Goal: Information Seeking & Learning: Learn about a topic

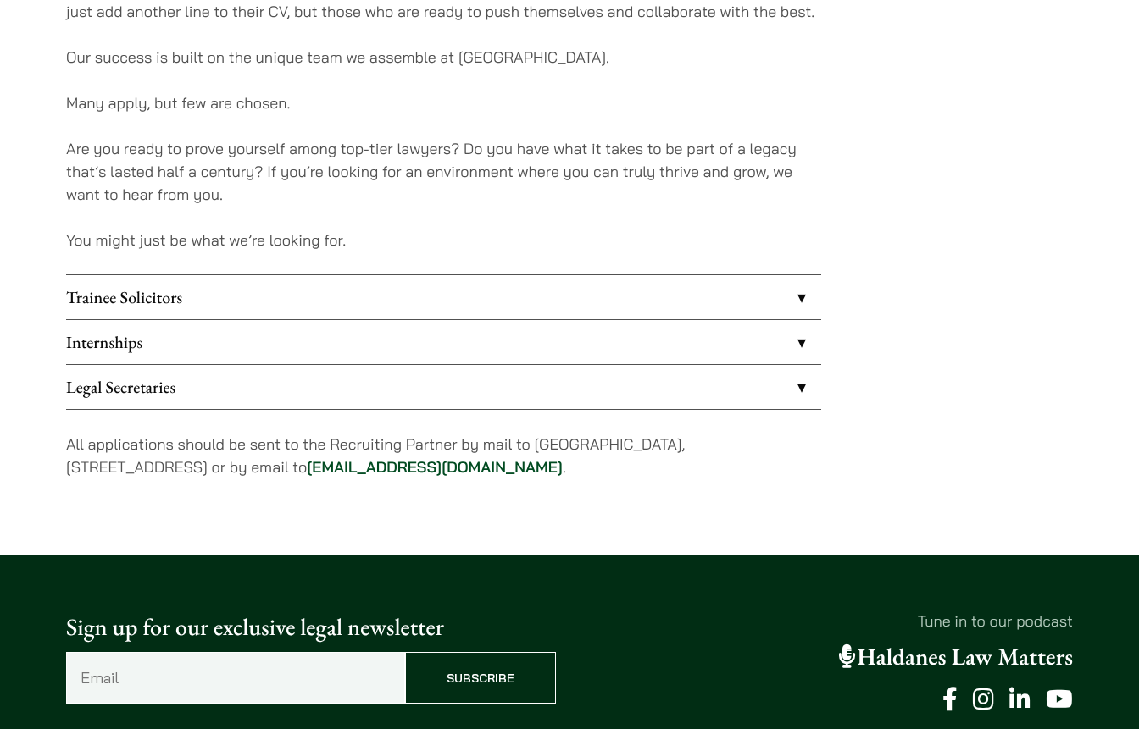
scroll to position [1308, 0]
click at [428, 298] on link "Trainee Solicitors" at bounding box center [443, 297] width 755 height 44
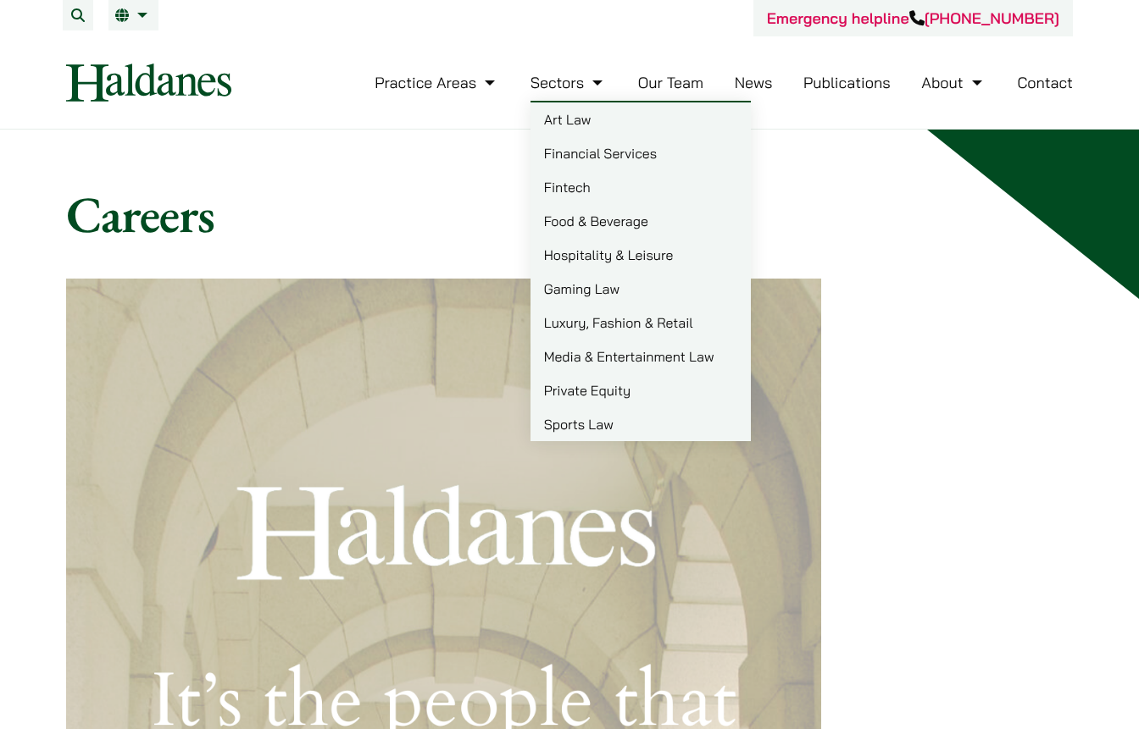
click at [660, 89] on link "Our Team" at bounding box center [670, 82] width 65 height 19
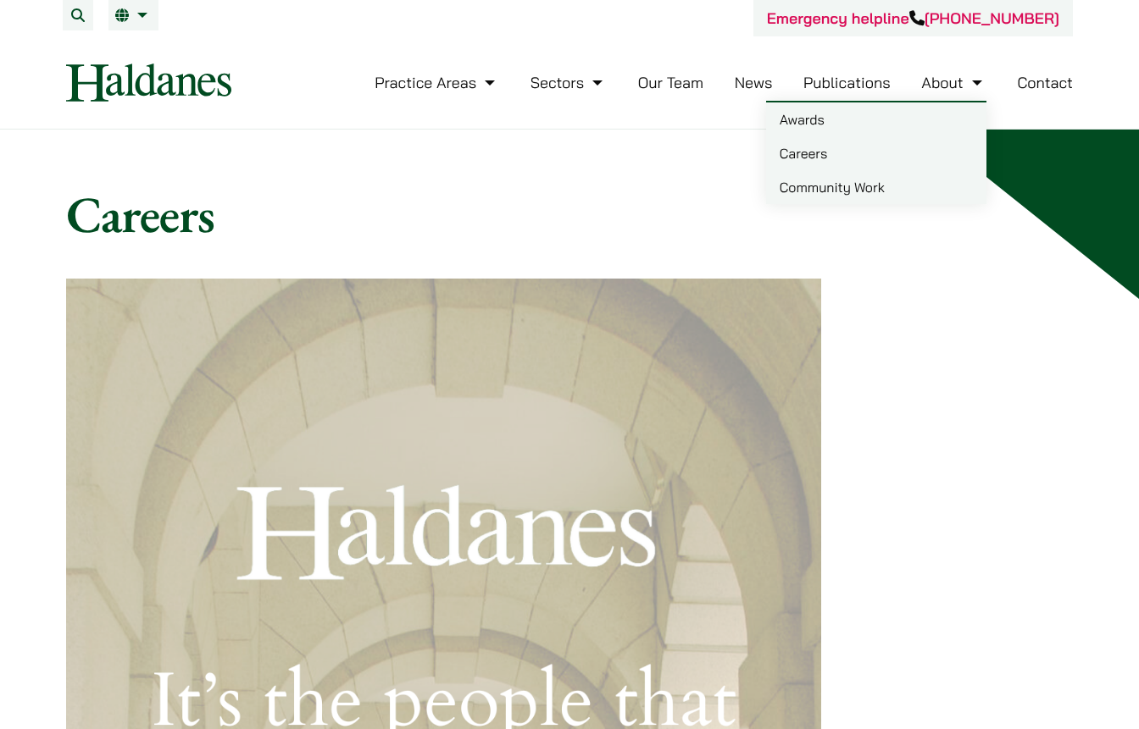
click at [836, 169] on link "Careers" at bounding box center [876, 153] width 220 height 34
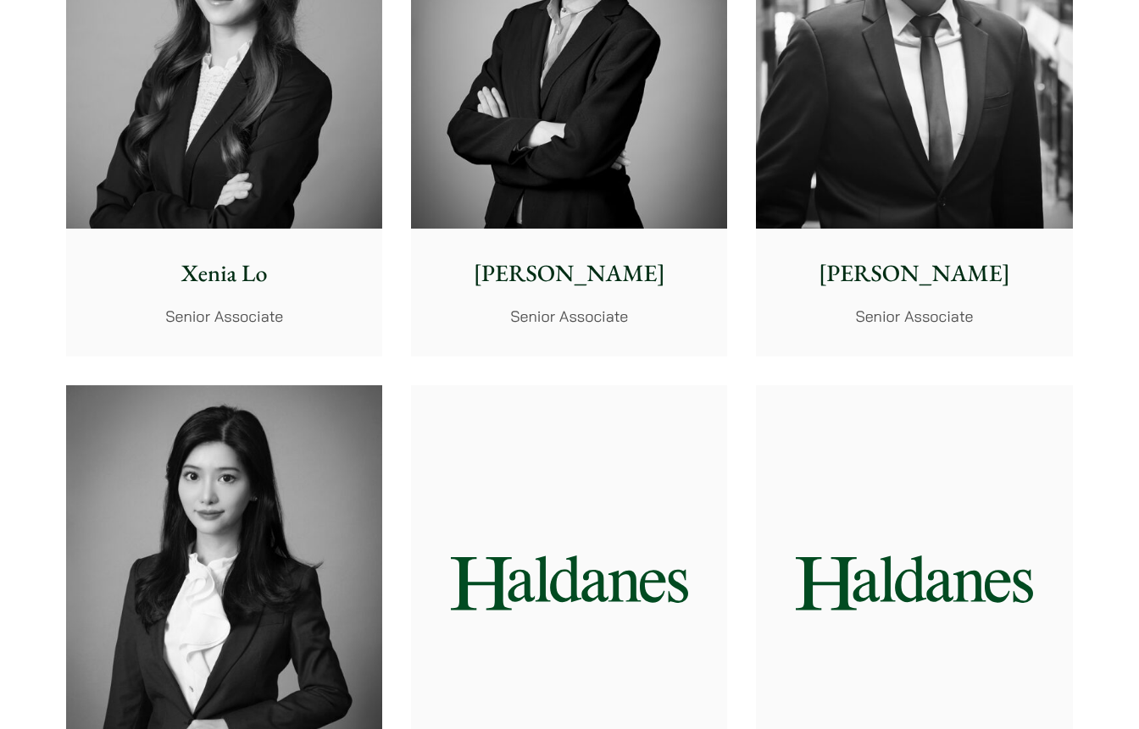
scroll to position [4889, 0]
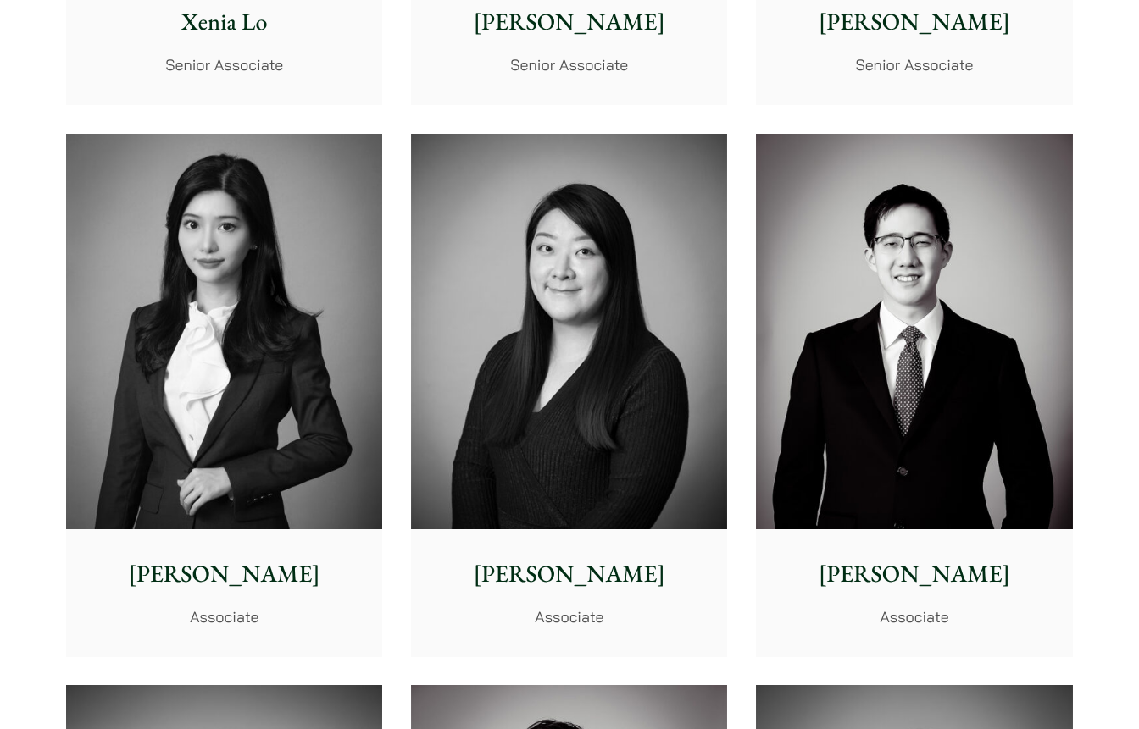
click at [323, 409] on img at bounding box center [224, 332] width 316 height 396
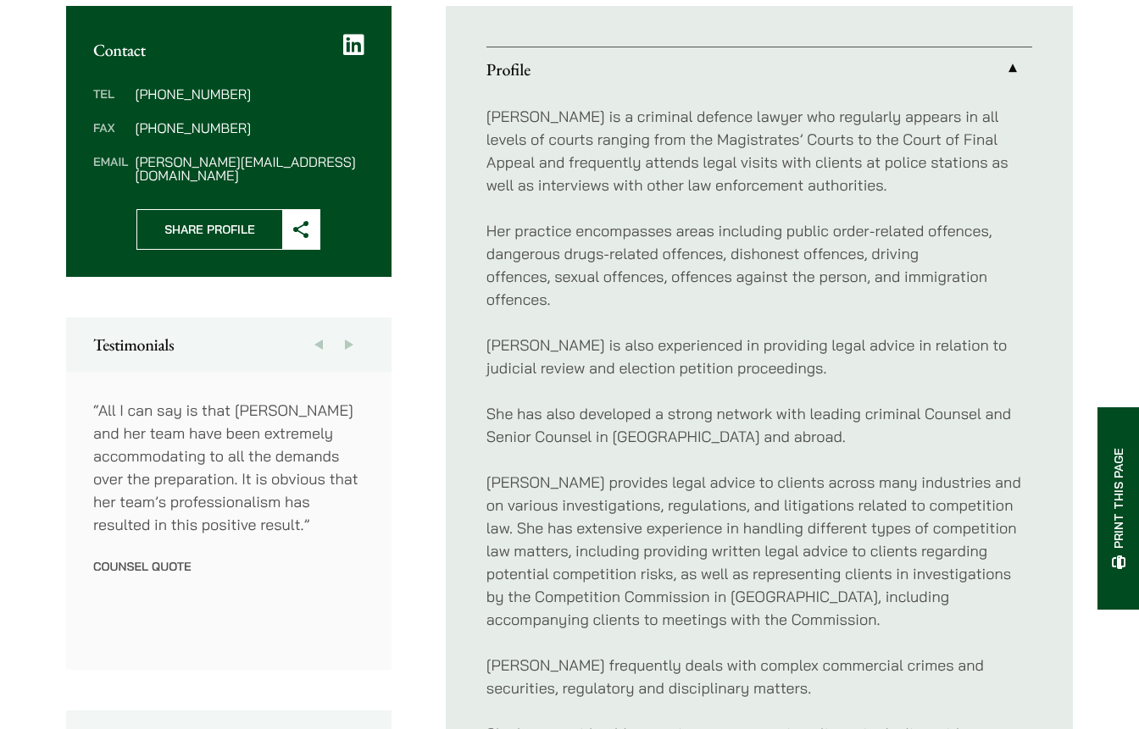
scroll to position [656, 0]
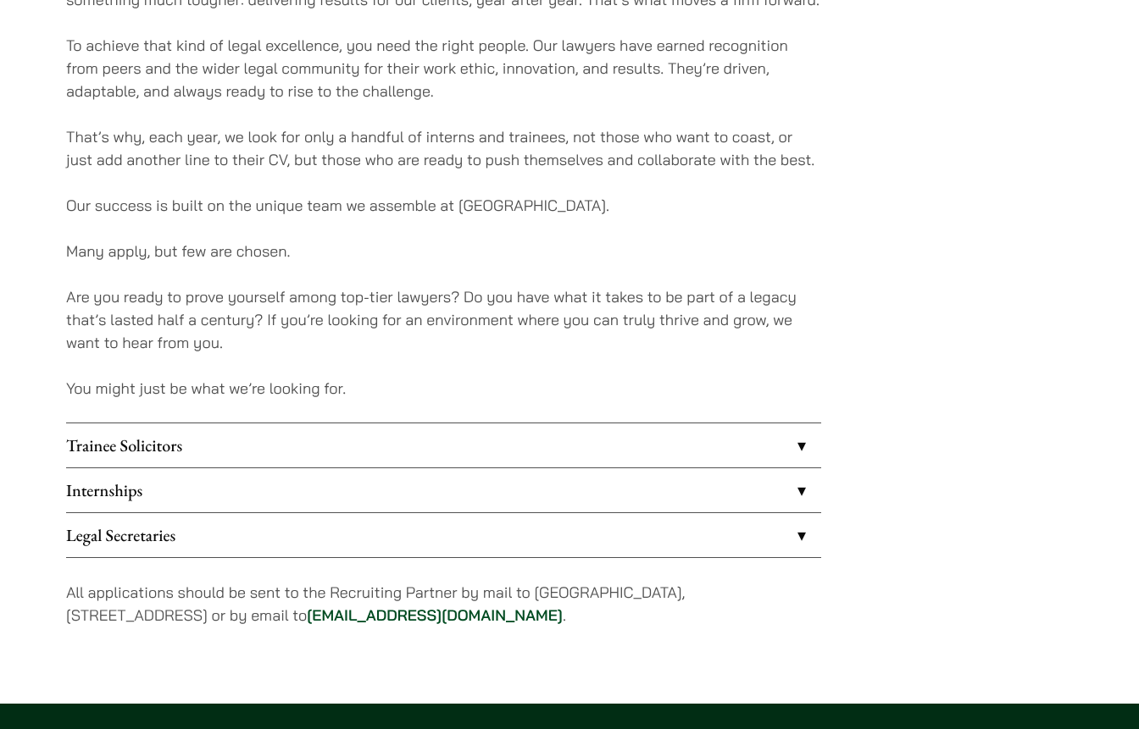
scroll to position [1162, 0]
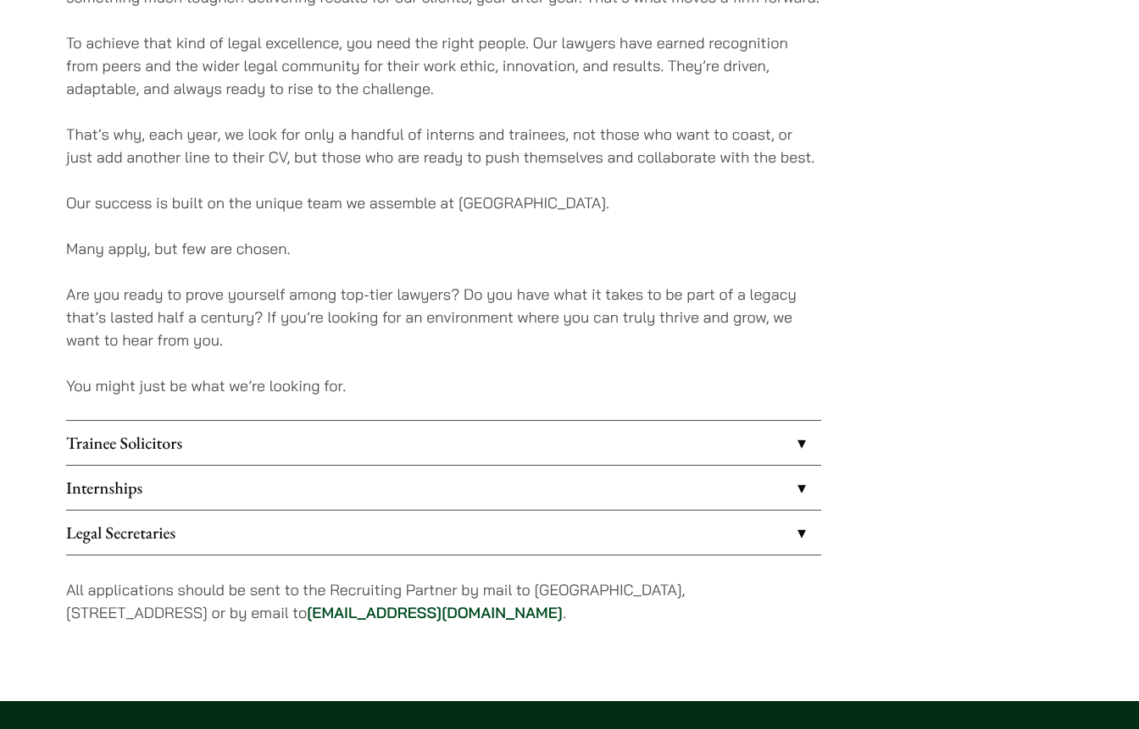
click at [498, 436] on link "Trainee Solicitors" at bounding box center [443, 443] width 755 height 44
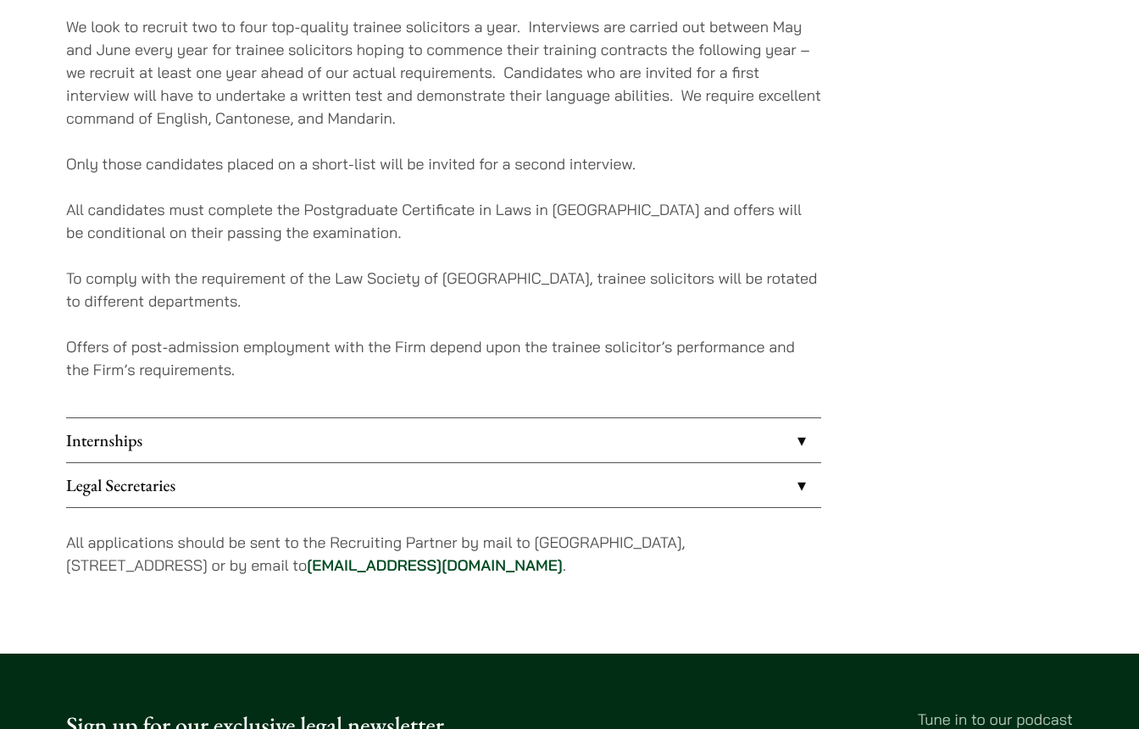
scroll to position [1627, 0]
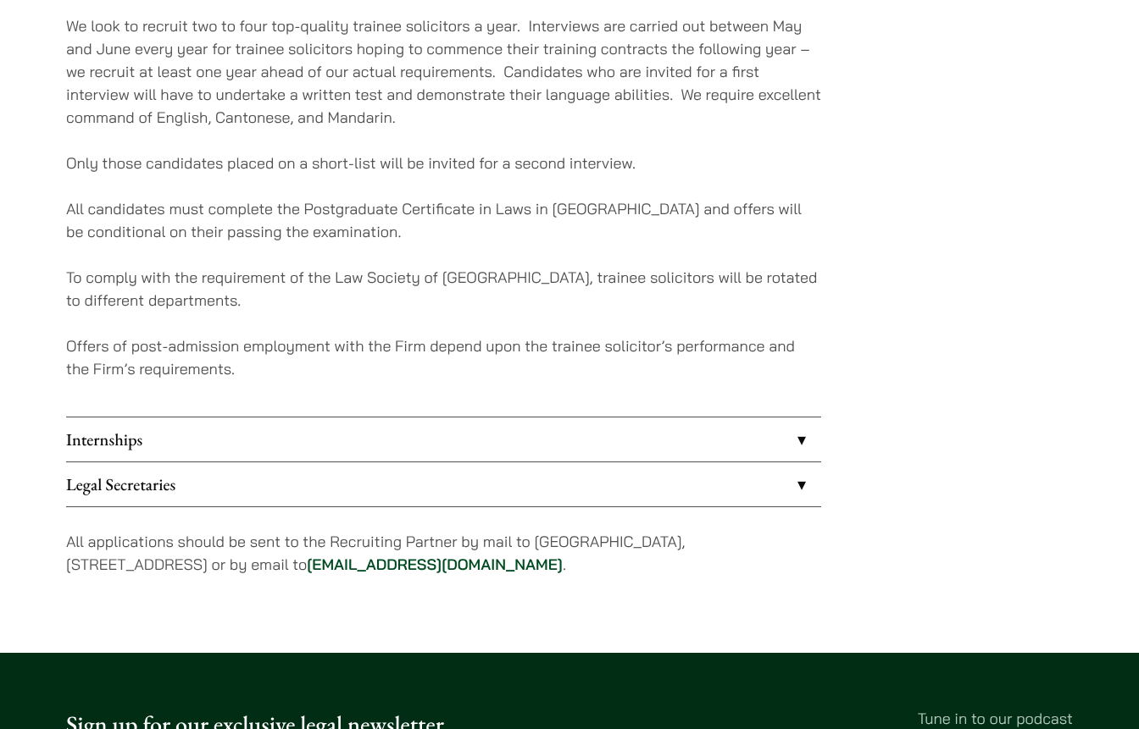
click at [498, 436] on link "Internships" at bounding box center [443, 440] width 755 height 44
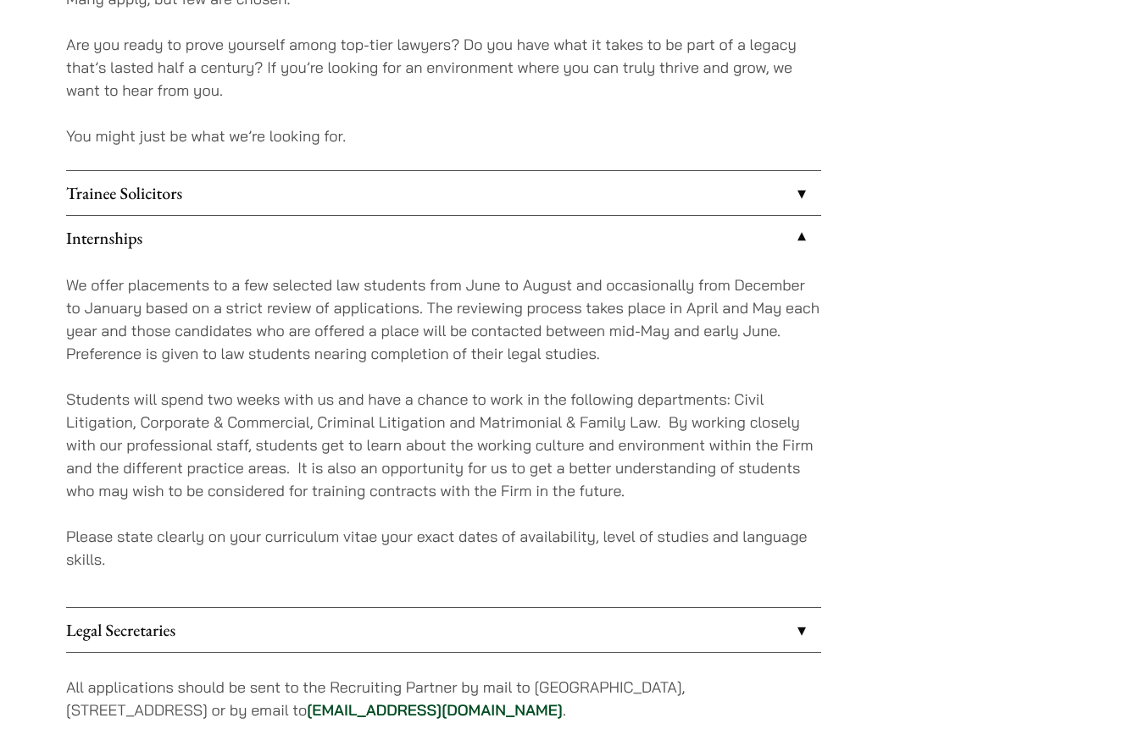
scroll to position [1401, 0]
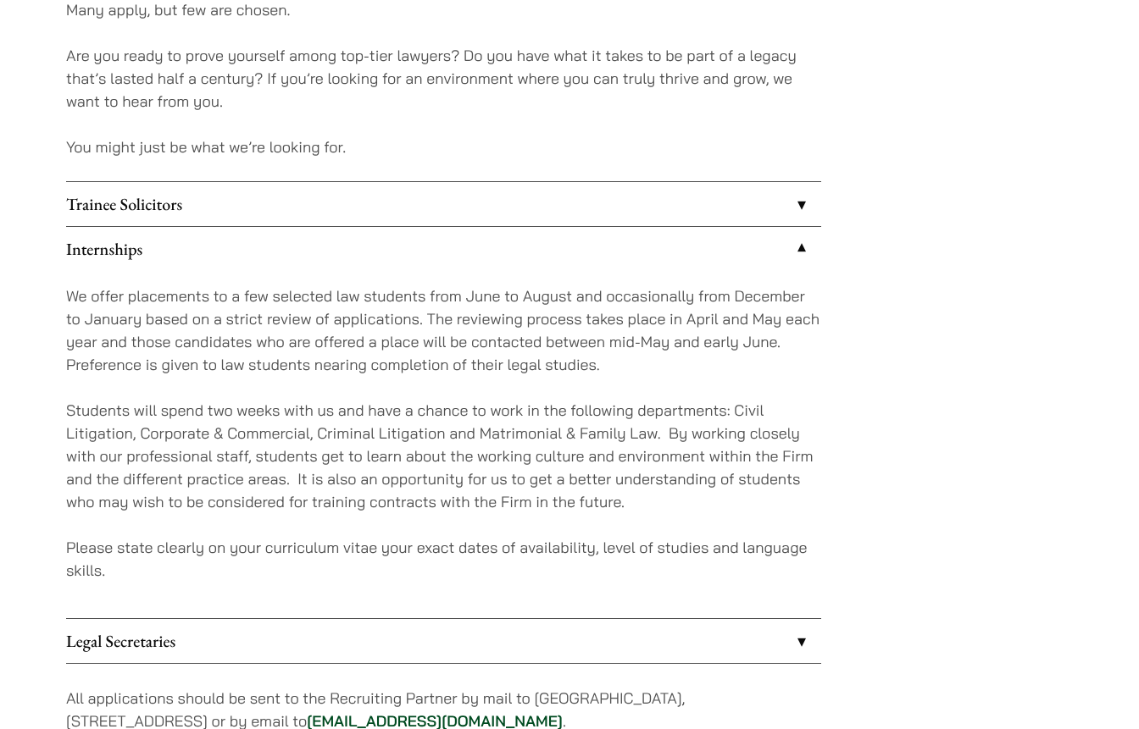
click at [443, 209] on link "Trainee Solicitors" at bounding box center [443, 204] width 755 height 44
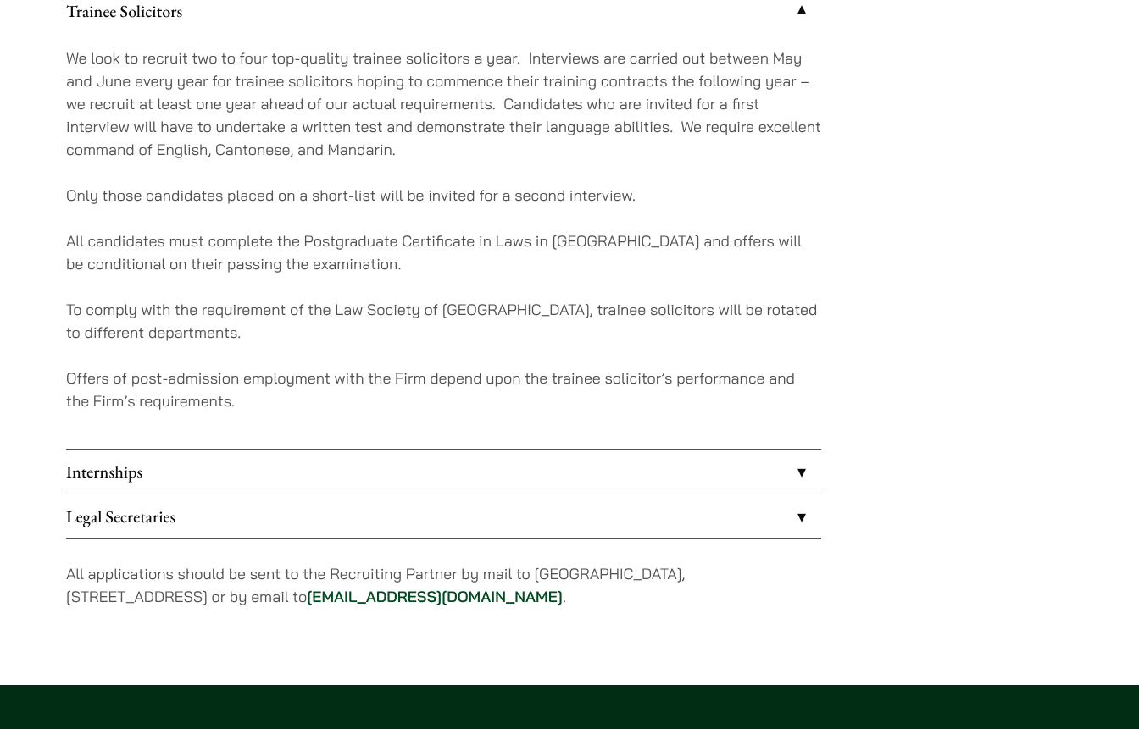
scroll to position [1594, 0]
click at [489, 474] on link "Internships" at bounding box center [443, 472] width 755 height 44
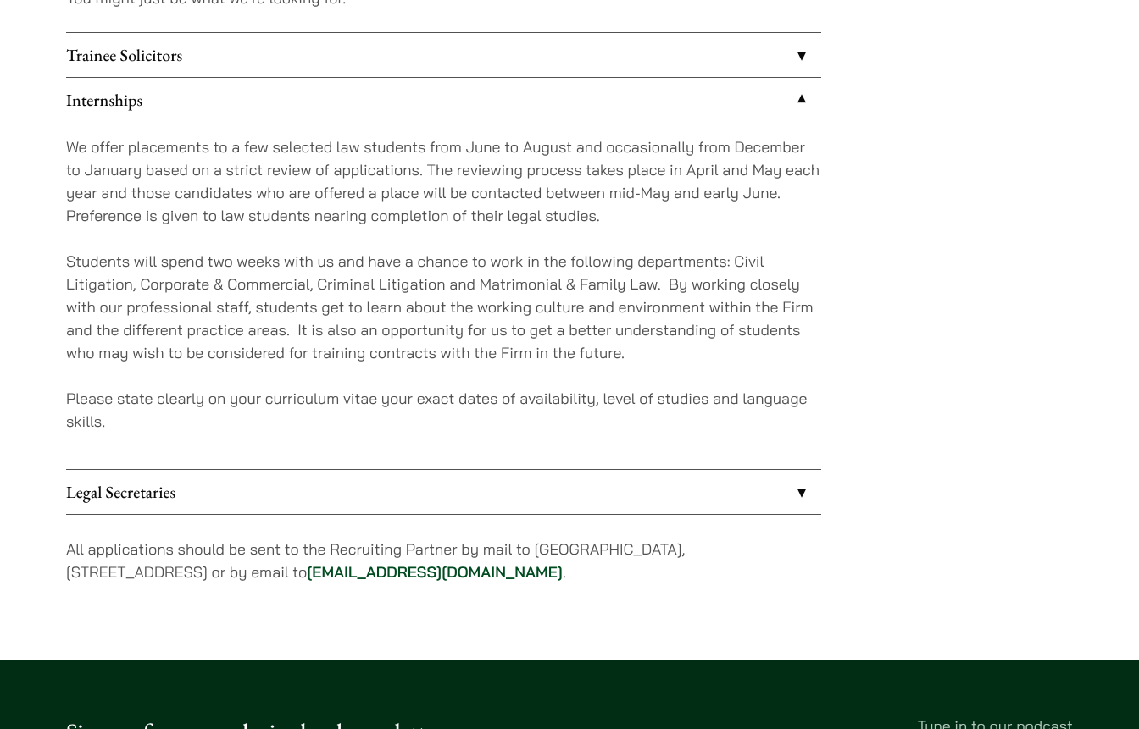
scroll to position [1549, 0]
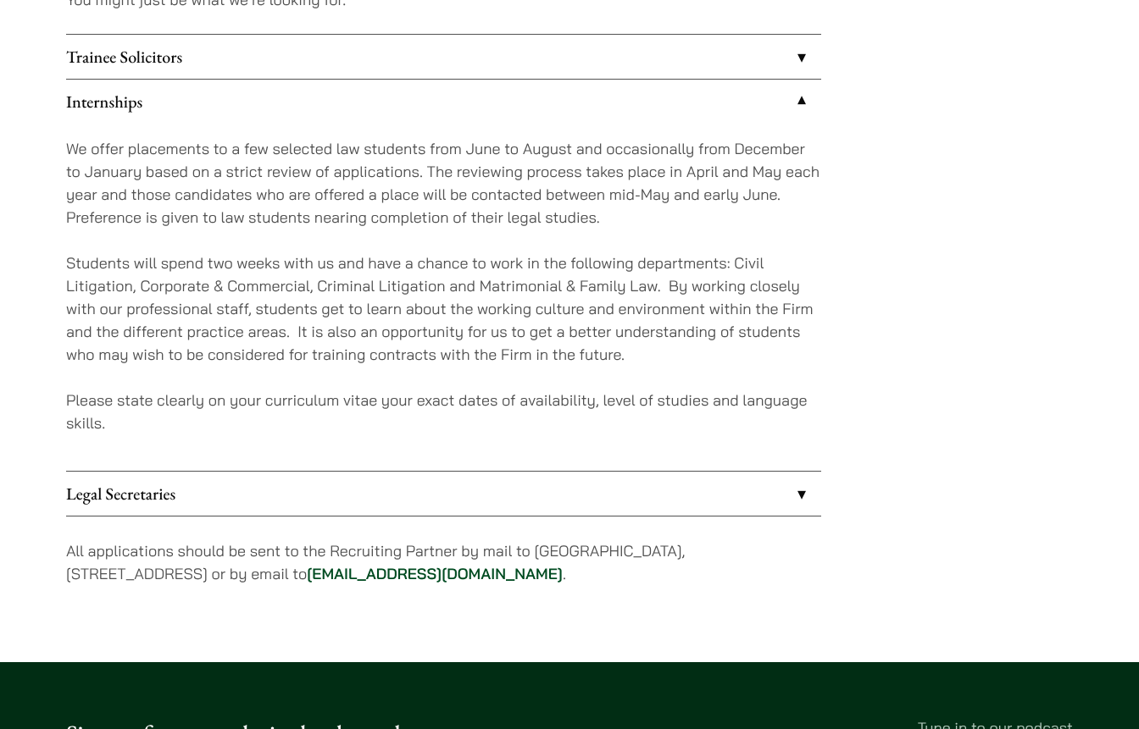
click at [496, 481] on link "Legal Secretaries" at bounding box center [443, 494] width 755 height 44
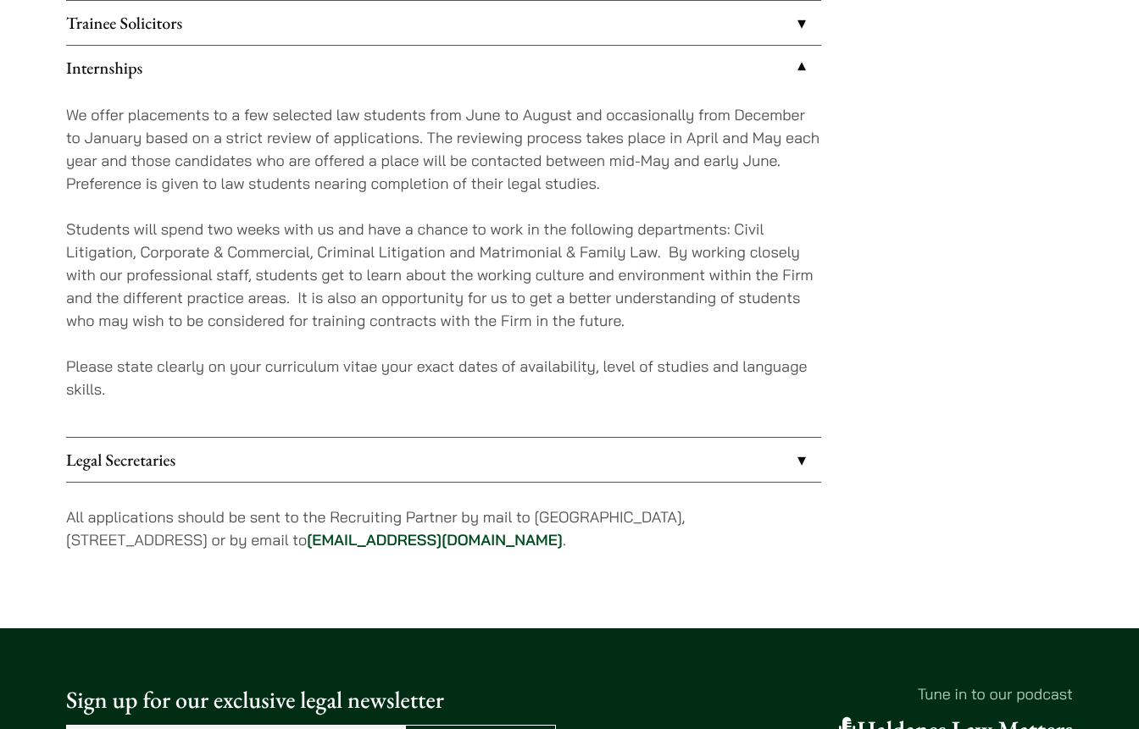
scroll to position [1583, 0]
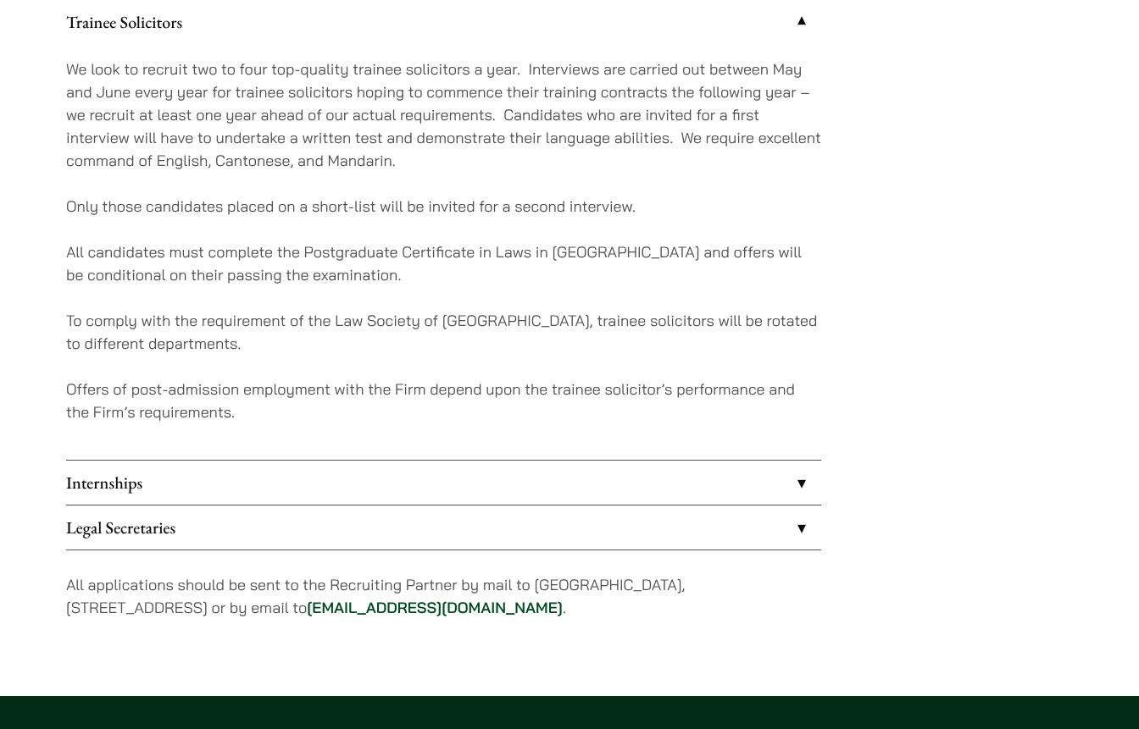
scroll to position [1583, 0]
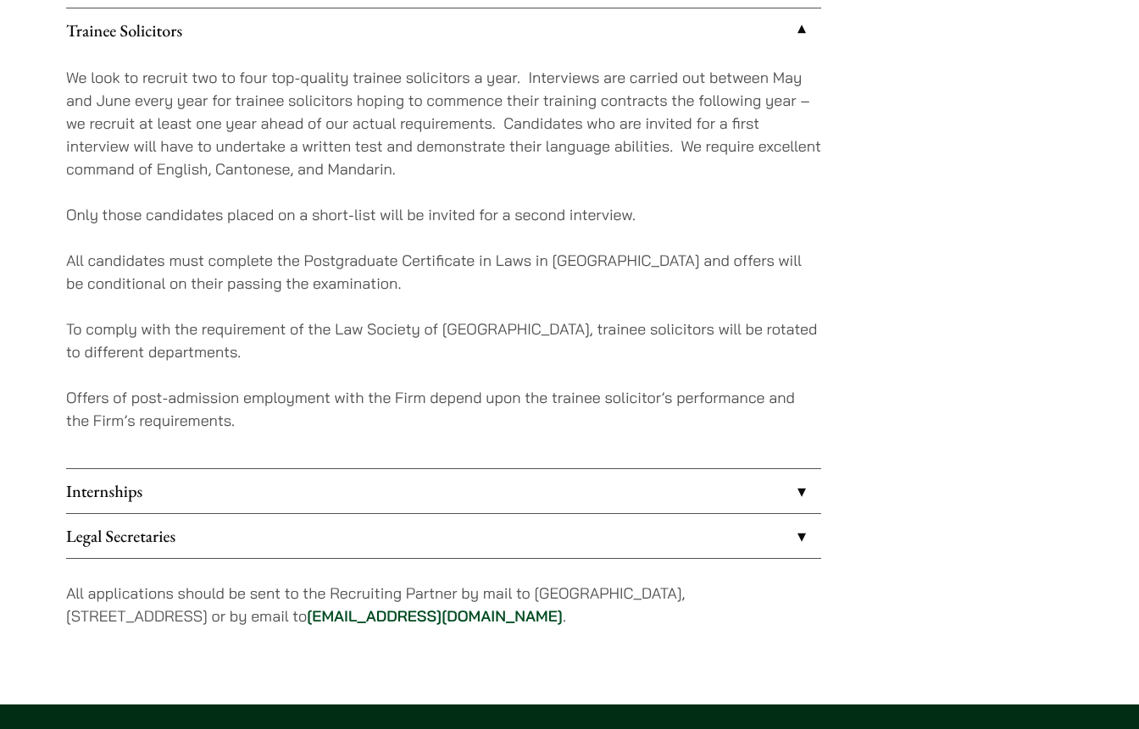
scroll to position [1627, 0]
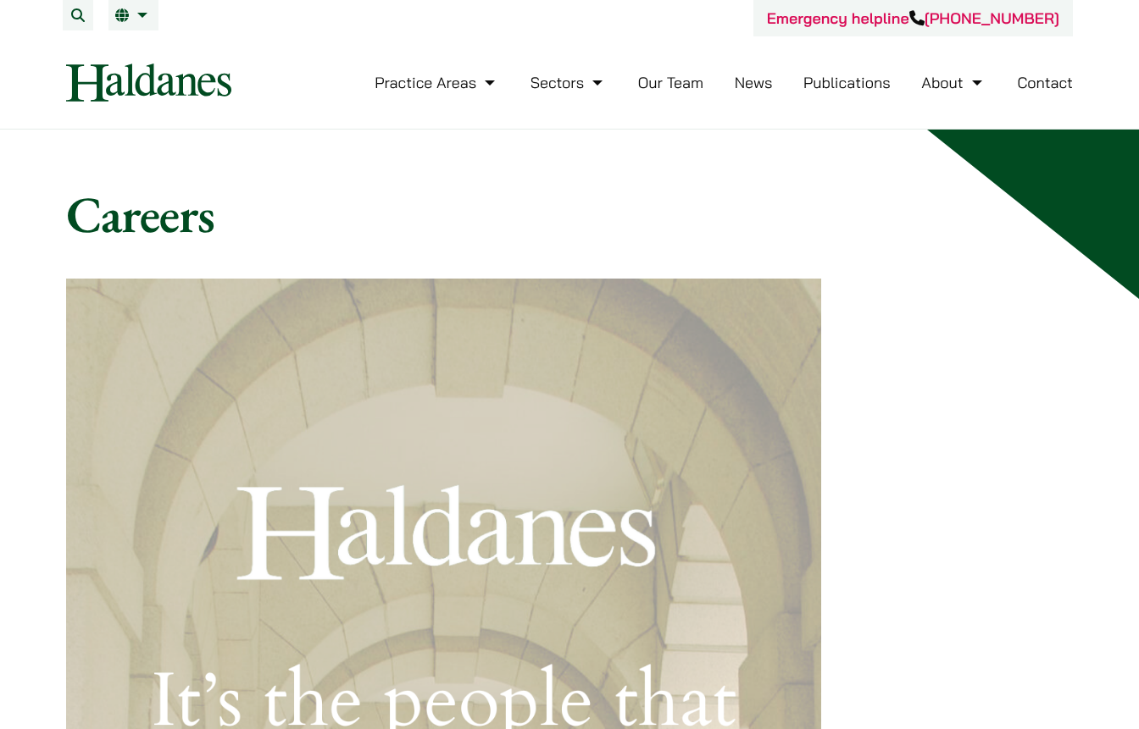
scroll to position [1308, 0]
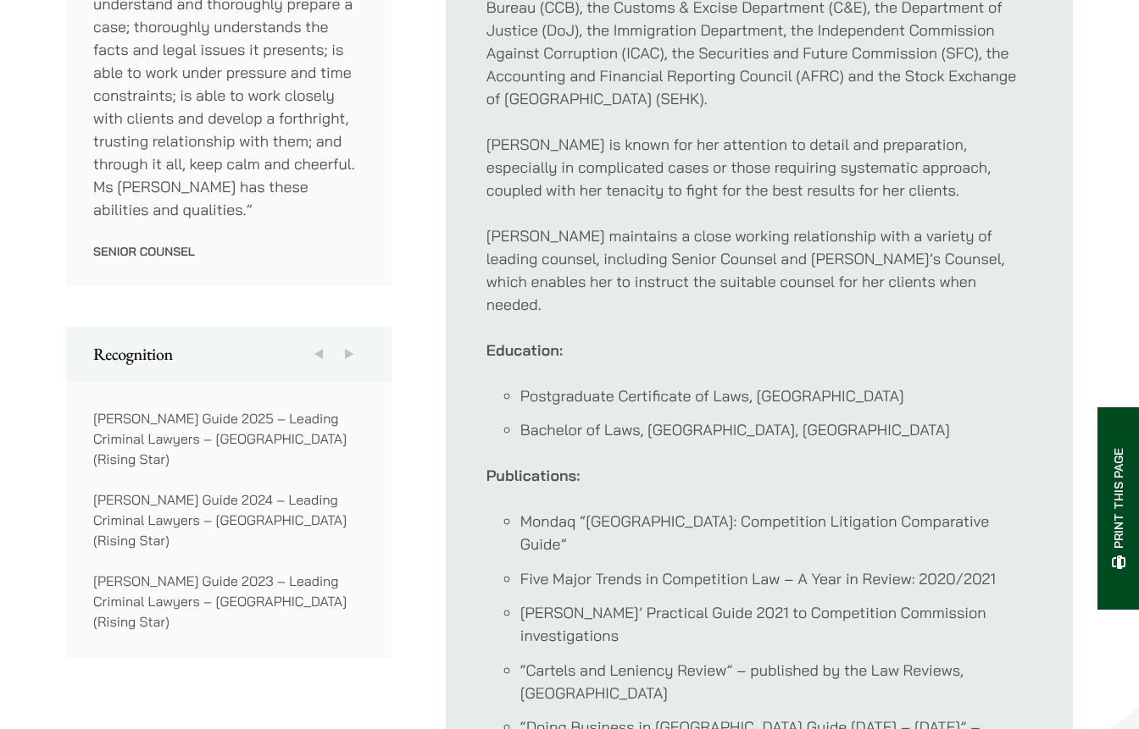
scroll to position [1136, 0]
